Goal: Information Seeking & Learning: Learn about a topic

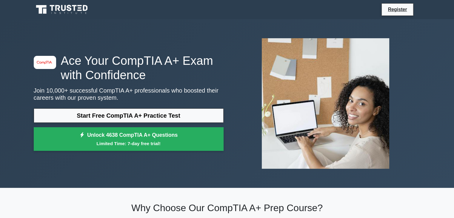
click at [111, 117] on link "Start Free CompTIA A+ Practice Test" at bounding box center [129, 115] width 190 height 14
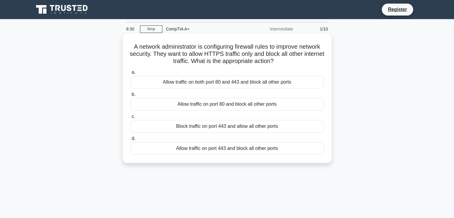
click at [229, 149] on div "Allow traffic on port 443 and block all other ports" at bounding box center [226, 148] width 193 height 13
click at [130, 140] on input "d. Allow traffic on port 443 and block all other ports" at bounding box center [130, 139] width 0 height 4
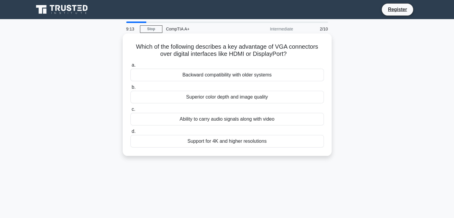
click at [225, 141] on div "Support for 4K and higher resolutions" at bounding box center [226, 141] width 193 height 13
click at [130, 133] on input "d. Support for 4K and higher resolutions" at bounding box center [130, 131] width 0 height 4
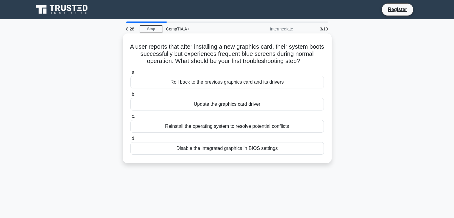
click at [212, 84] on div "Roll back to the previous graphics card and its drivers" at bounding box center [226, 82] width 193 height 13
click at [130, 74] on input "a. Roll back to the previous graphics card and its drivers" at bounding box center [130, 72] width 0 height 4
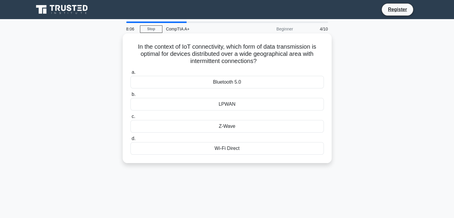
click at [233, 148] on div "Wi-Fi Direct" at bounding box center [226, 148] width 193 height 13
click at [130, 140] on input "d. Wi-Fi Direct" at bounding box center [130, 139] width 0 height 4
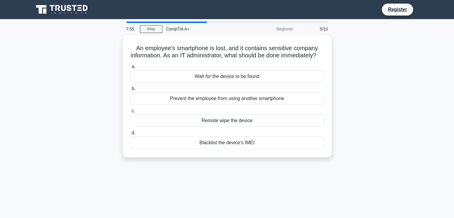
click at [233, 148] on div "Blacklist the device's IMEI" at bounding box center [226, 142] width 193 height 13
click at [130, 135] on input "d. Blacklist the device's IMEI" at bounding box center [130, 133] width 0 height 4
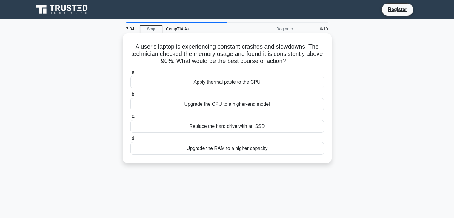
click at [210, 147] on div "Upgrade the RAM to a higher capacity" at bounding box center [226, 148] width 193 height 13
click at [130, 140] on input "d. Upgrade the RAM to a higher capacity" at bounding box center [130, 139] width 0 height 4
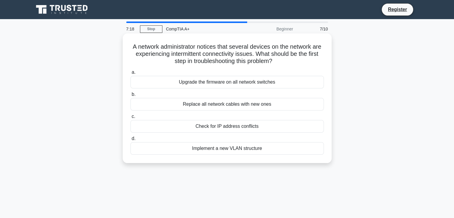
click at [227, 154] on div "Implement a new VLAN structure" at bounding box center [226, 148] width 193 height 13
click at [130, 140] on input "d. Implement a new VLAN structure" at bounding box center [130, 139] width 0 height 4
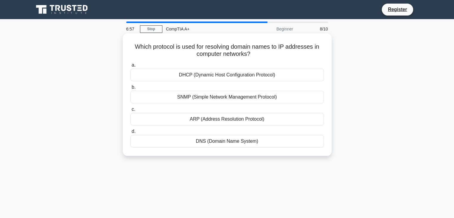
click at [216, 140] on div "DNS (Domain Name System)" at bounding box center [226, 141] width 193 height 13
click at [130, 133] on input "d. DNS (Domain Name System)" at bounding box center [130, 131] width 0 height 4
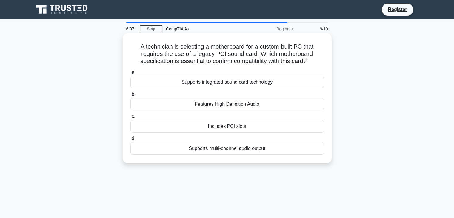
click at [218, 131] on div "Includes PCI slots" at bounding box center [226, 126] width 193 height 13
click at [130, 118] on input "c. Includes PCI slots" at bounding box center [130, 117] width 0 height 4
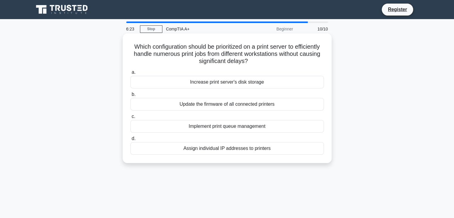
click at [214, 126] on div "Implement print queue management" at bounding box center [226, 126] width 193 height 13
click at [130, 118] on input "c. Implement print queue management" at bounding box center [130, 117] width 0 height 4
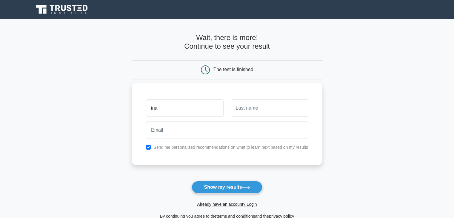
type input "ina"
click at [253, 104] on input "text" at bounding box center [269, 107] width 77 height 17
type input "peyto"
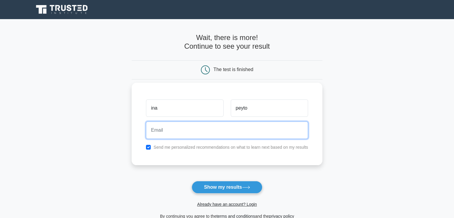
click at [188, 127] on input "email" at bounding box center [227, 129] width 162 height 17
type input "stelinapetriti@gmail.com"
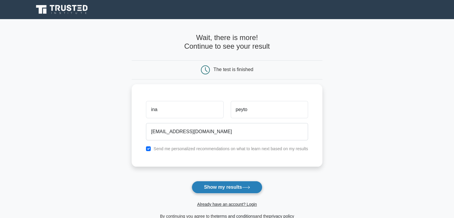
click at [223, 188] on button "Show my results" at bounding box center [226, 187] width 70 height 13
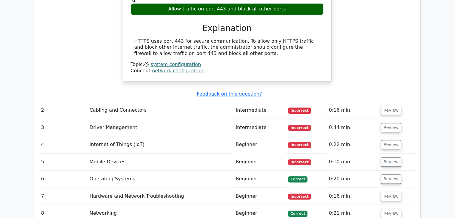
scroll to position [668, 0]
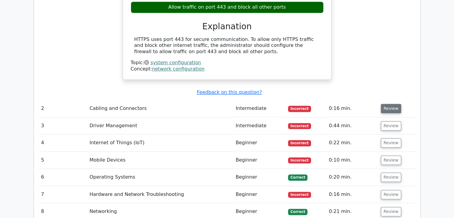
click at [395, 104] on button "Review" at bounding box center [391, 108] width 20 height 9
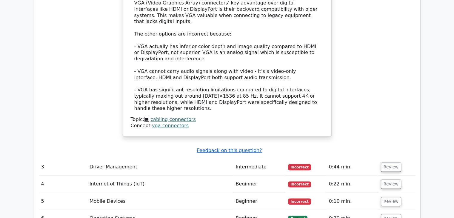
scroll to position [913, 0]
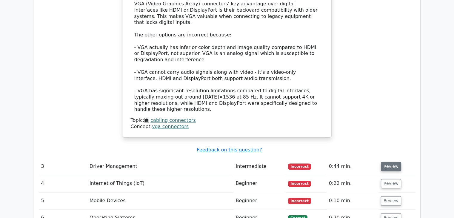
click at [381, 162] on button "Review" at bounding box center [391, 166] width 20 height 9
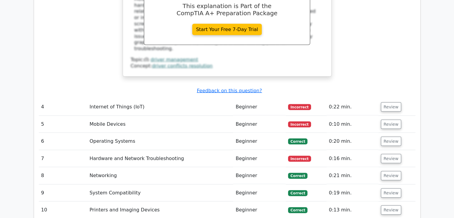
scroll to position [1249, 0]
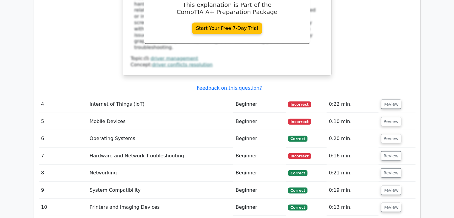
click at [303, 101] on span "Incorrect" at bounding box center [299, 104] width 23 height 6
click at [383, 100] on button "Review" at bounding box center [391, 104] width 20 height 9
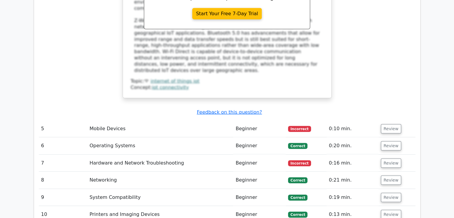
scroll to position [1532, 0]
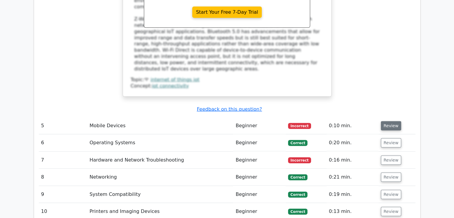
click at [385, 121] on button "Review" at bounding box center [391, 125] width 20 height 9
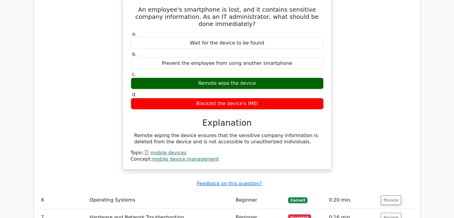
scroll to position [1669, 0]
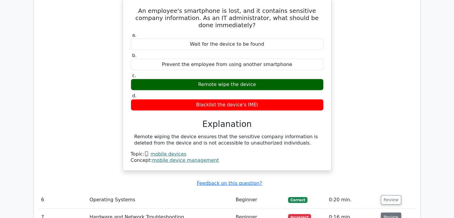
click at [392, 212] on button "Review" at bounding box center [391, 216] width 20 height 9
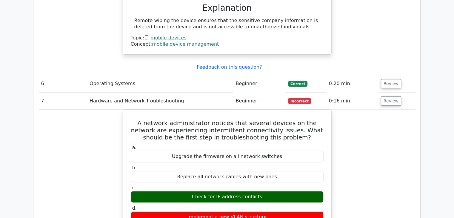
scroll to position [1791, 0]
